Goal: Transaction & Acquisition: Download file/media

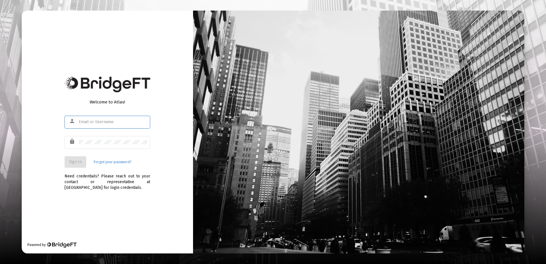
type input "[EMAIL_ADDRESS][DOMAIN_NAME]"
click at [70, 161] on span "Sign In" at bounding box center [75, 161] width 13 height 5
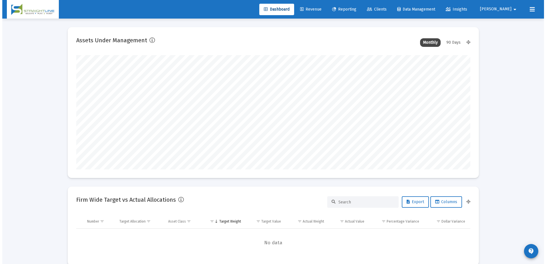
scroll to position [114, 212]
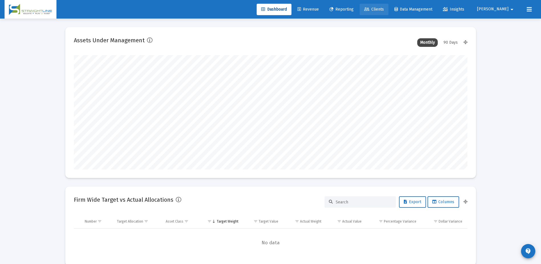
click at [384, 8] on span "Clients" at bounding box center [374, 9] width 20 height 5
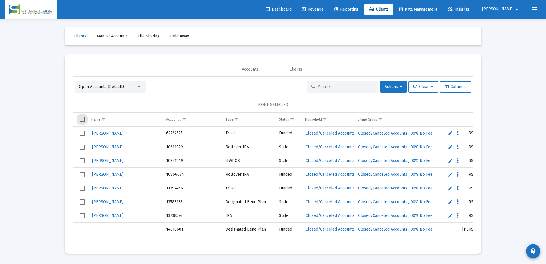
click at [82, 119] on span "Select all" at bounding box center [82, 119] width 5 height 5
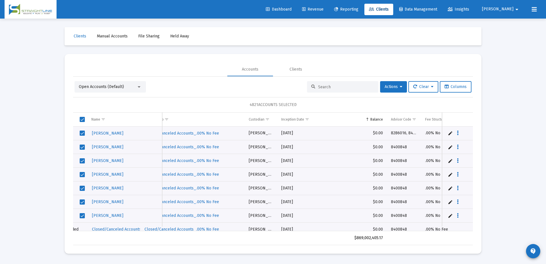
scroll to position [0, 204]
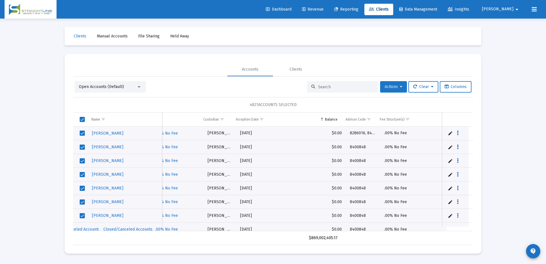
click at [400, 86] on icon at bounding box center [401, 87] width 3 height 4
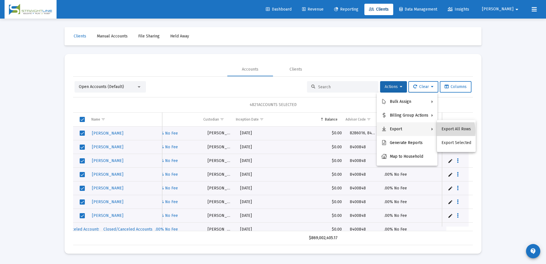
click at [443, 131] on button "Export All Rows" at bounding box center [456, 129] width 39 height 14
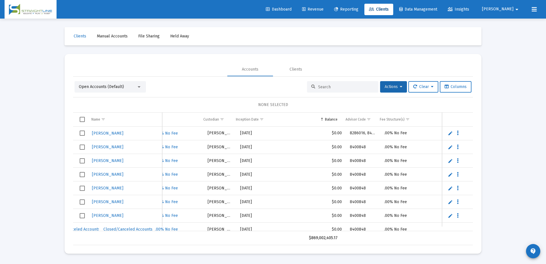
click at [98, 86] on span "Open Accounts (Default)" at bounding box center [101, 86] width 45 height 5
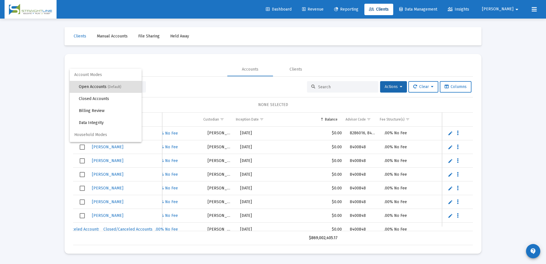
click at [173, 84] on div at bounding box center [273, 132] width 546 height 264
